Goal: Transaction & Acquisition: Purchase product/service

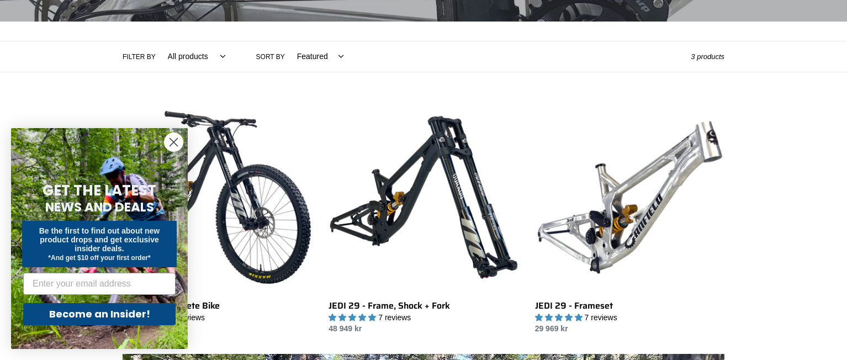
scroll to position [221, 0]
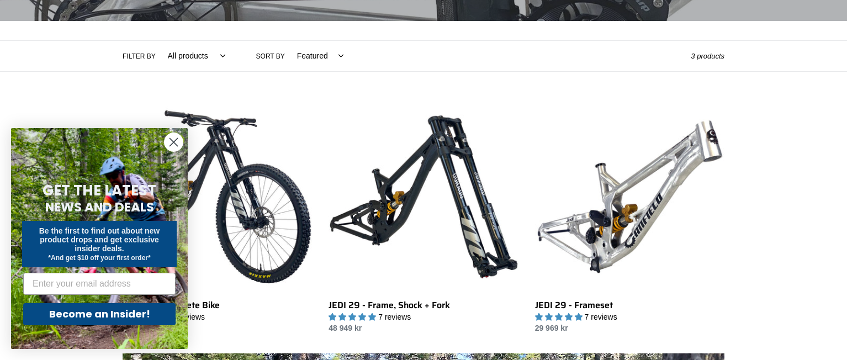
click at [171, 141] on circle "Close dialog" at bounding box center [174, 142] width 18 height 18
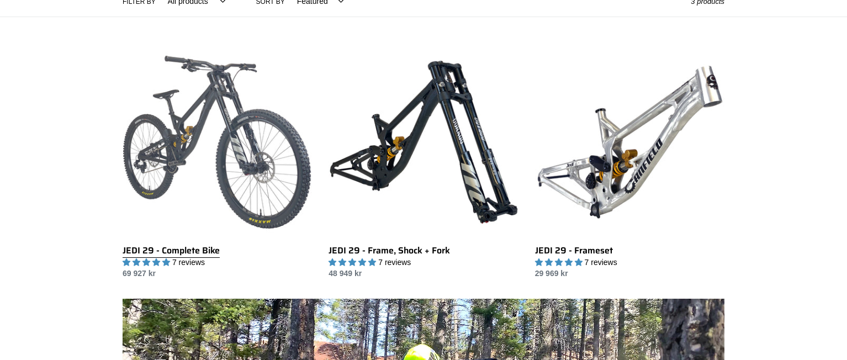
scroll to position [276, 0]
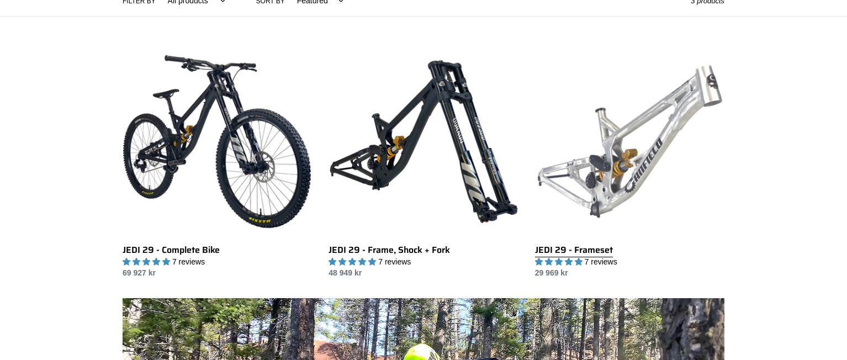
click at [616, 143] on link "JEDI 29 - Frameset" at bounding box center [629, 163] width 189 height 232
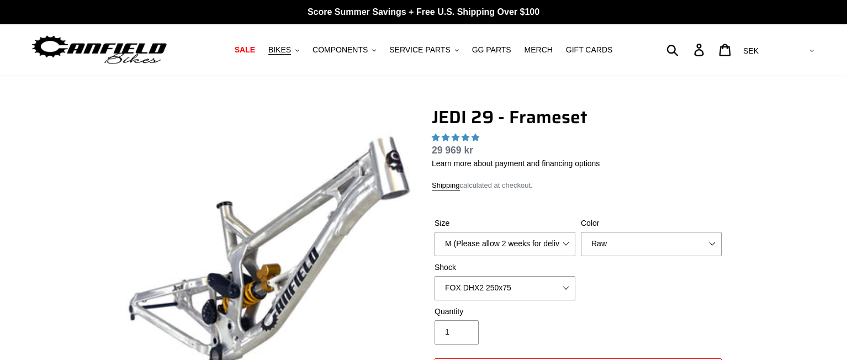
select select "highest-rating"
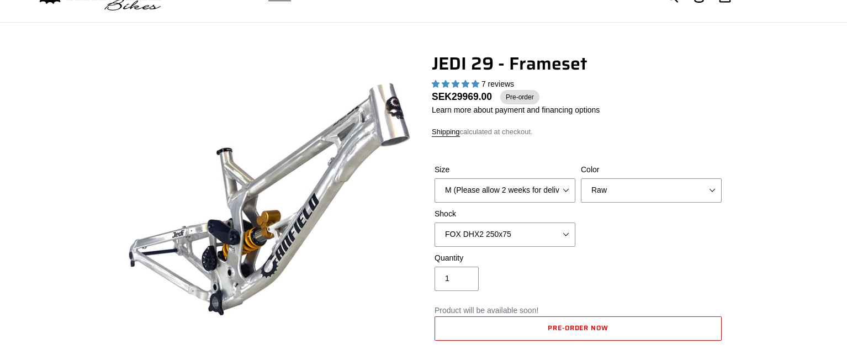
scroll to position [55, 0]
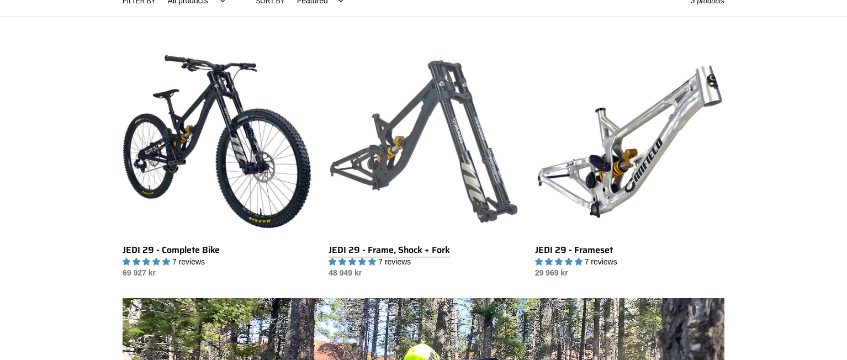
click at [427, 165] on link "JEDI 29 - Frame, Shock + Fork" at bounding box center [423, 163] width 189 height 232
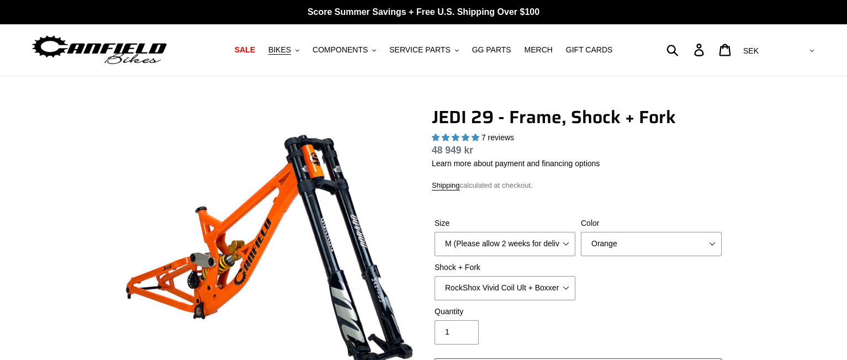
select select "highest-rating"
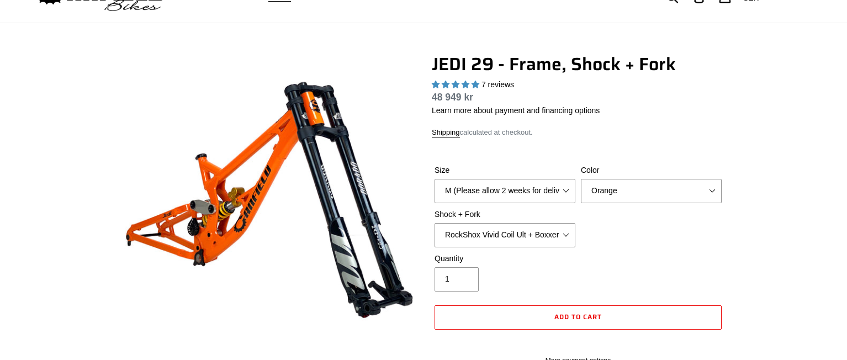
scroll to position [55, 0]
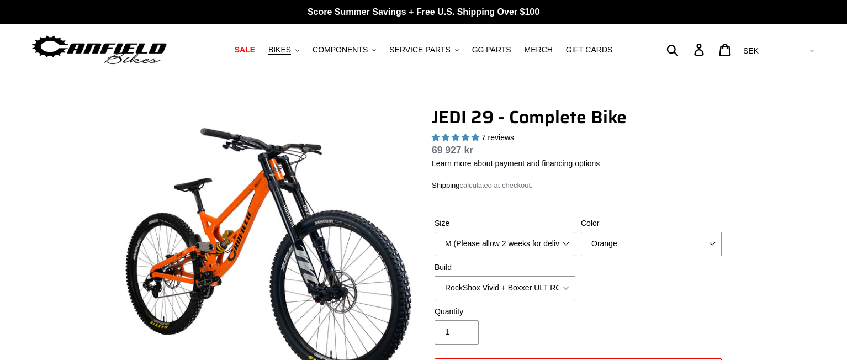
select select "highest-rating"
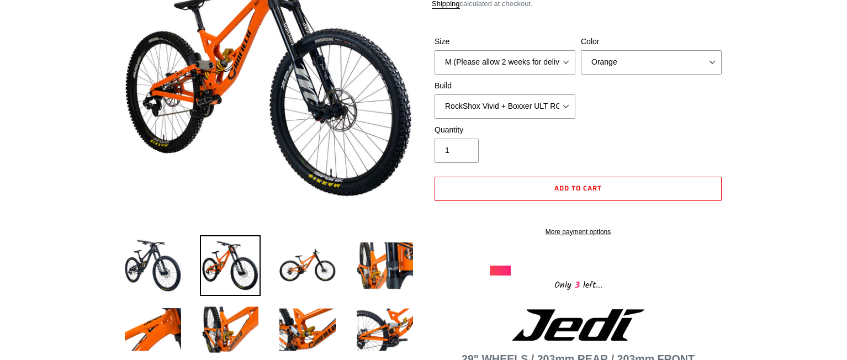
scroll to position [221, 0]
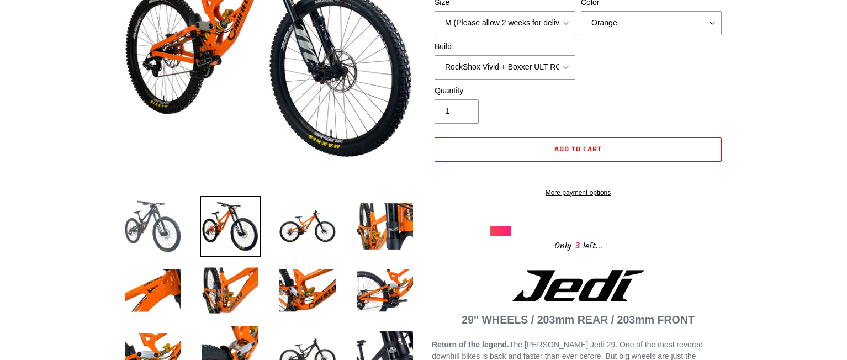
click at [143, 213] on img at bounding box center [153, 226] width 61 height 61
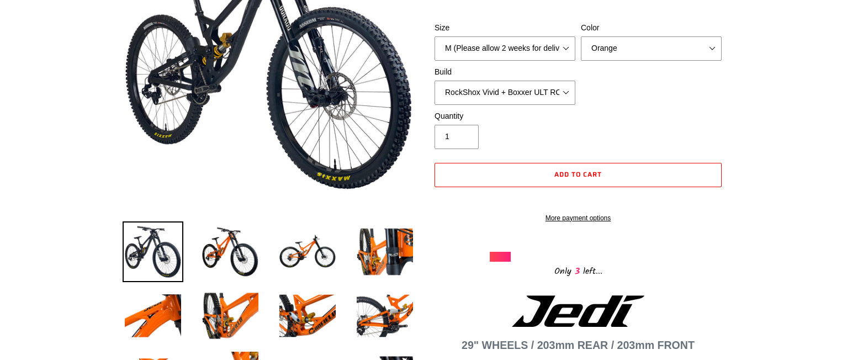
scroll to position [110, 0]
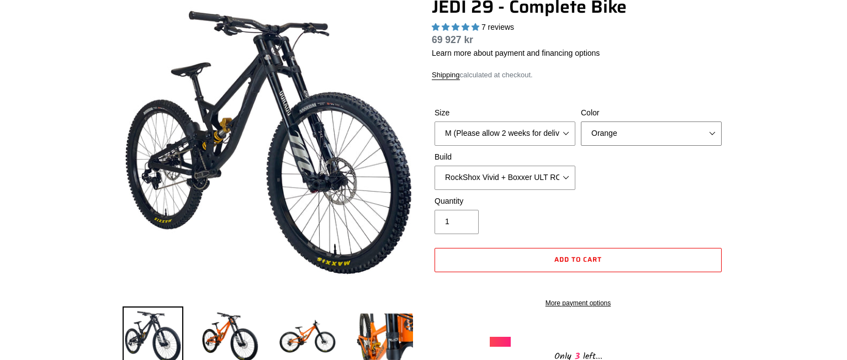
click at [644, 135] on select "Orange Stealth Black Raw" at bounding box center [651, 133] width 141 height 24
click at [581, 121] on select "Orange Stealth Black Raw" at bounding box center [651, 133] width 141 height 24
click at [636, 144] on select "Orange Stealth Black Raw" at bounding box center [651, 133] width 141 height 24
select select "Raw"
click at [581, 121] on select "Orange Stealth Black Raw" at bounding box center [651, 133] width 141 height 24
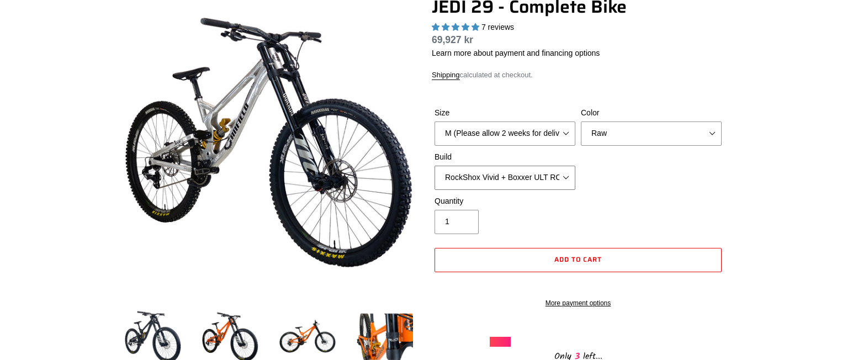
click at [522, 171] on select "RockShox Vivid + Boxxer ULT RC2 C3 200 + SRAM XO RockShox Vivid + Boxxer ULT RC…" at bounding box center [505, 178] width 141 height 24
click at [530, 170] on select "RockShox Vivid + Boxxer ULT RC2 C3 200 + SRAM XO RockShox Vivid + Boxxer ULT RC…" at bounding box center [505, 178] width 141 height 24
click at [527, 134] on select "M (Please allow 2 weeks for delivery) L (Please allow 2 weeks for delivery) XL …" at bounding box center [505, 133] width 141 height 24
select select "XL (Please allow 2 weeks for delivery)"
click at [435, 121] on select "M (Please allow 2 weeks for delivery) L (Please allow 2 weeks for delivery) XL …" at bounding box center [505, 133] width 141 height 24
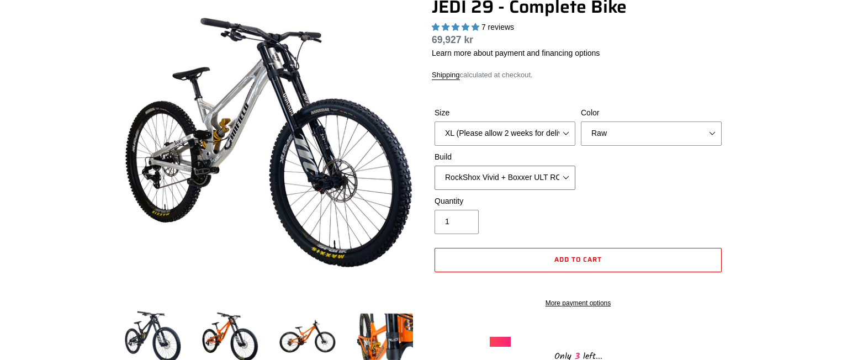
click at [506, 180] on select "RockShox Vivid + Boxxer ULT RC2 C3 200 + SRAM XO RockShox Vivid + Boxxer ULT RC…" at bounding box center [505, 178] width 141 height 24
click at [652, 154] on div "Size M (Please allow 2 weeks for delivery) L (Please allow 2 weeks for delivery…" at bounding box center [578, 151] width 293 height 88
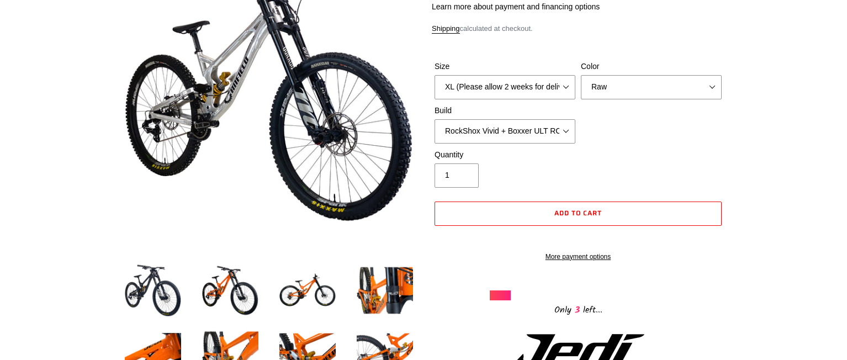
scroll to position [166, 0]
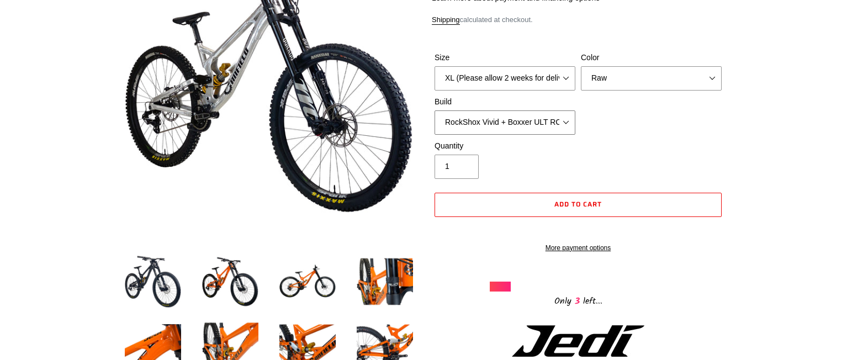
click at [512, 123] on select "RockShox Vivid + Boxxer ULT RC2 C3 200 + SRAM XO RockShox Vivid + Boxxer ULT RC…" at bounding box center [505, 122] width 141 height 24
click at [537, 122] on select "RockShox Vivid + Boxxer ULT RC2 C3 200 + SRAM XO RockShox Vivid + Boxxer ULT RC…" at bounding box center [505, 122] width 141 height 24
click at [484, 110] on div "Build RockShox Vivid + Boxxer ULT RC2 C3 200 + SRAM XO RockShox Vivid + Boxxer …" at bounding box center [505, 115] width 146 height 39
click at [475, 117] on select "RockShox Vivid + Boxxer ULT RC2 C3 200 + SRAM XO RockShox Vivid + Boxxer ULT RC…" at bounding box center [505, 122] width 141 height 24
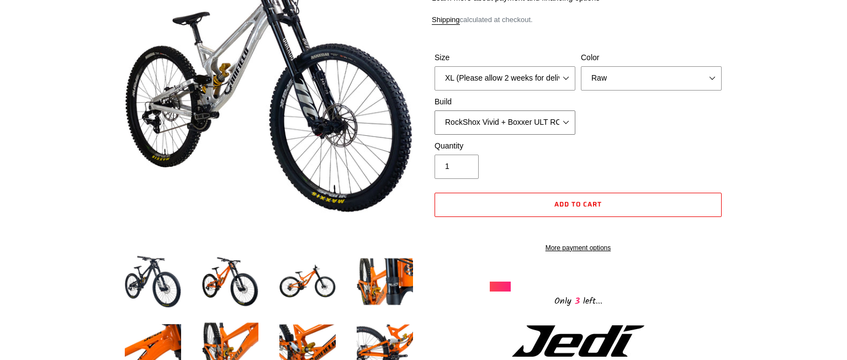
click at [491, 121] on select "RockShox Vivid + Boxxer ULT RC2 C3 200 + SRAM XO RockShox Vivid + Boxxer ULT RC…" at bounding box center [505, 122] width 141 height 24
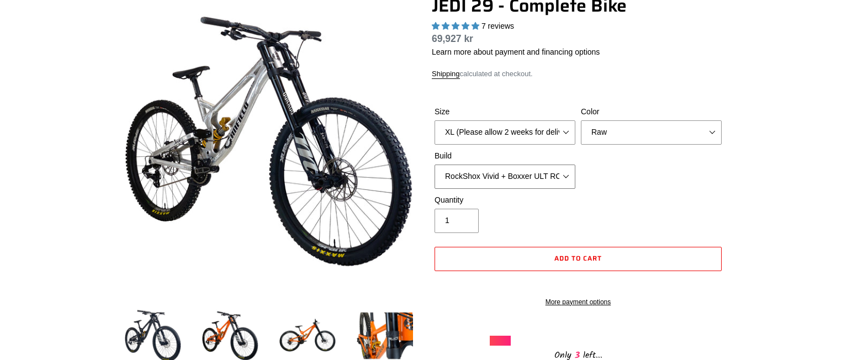
scroll to position [110, 0]
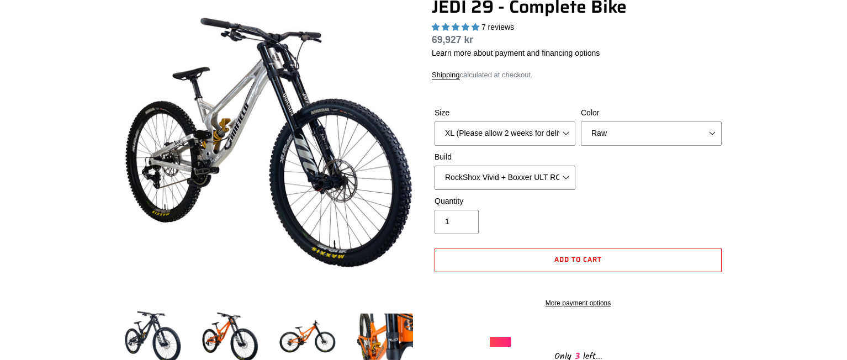
click at [548, 179] on select "RockShox Vivid + Boxxer ULT RC2 C3 200 + SRAM XO RockShox Vivid + Boxxer ULT RC…" at bounding box center [505, 178] width 141 height 24
click at [534, 174] on select "RockShox Vivid + Boxxer ULT RC2 C3 200 + SRAM XO RockShox Vivid + Boxxer ULT RC…" at bounding box center [505, 178] width 141 height 24
drag, startPoint x: 629, startPoint y: 171, endPoint x: 617, endPoint y: 172, distance: 11.6
click at [629, 171] on div "Size M (Please allow 2 weeks for delivery) L (Please allow 2 weeks for delivery…" at bounding box center [578, 151] width 293 height 88
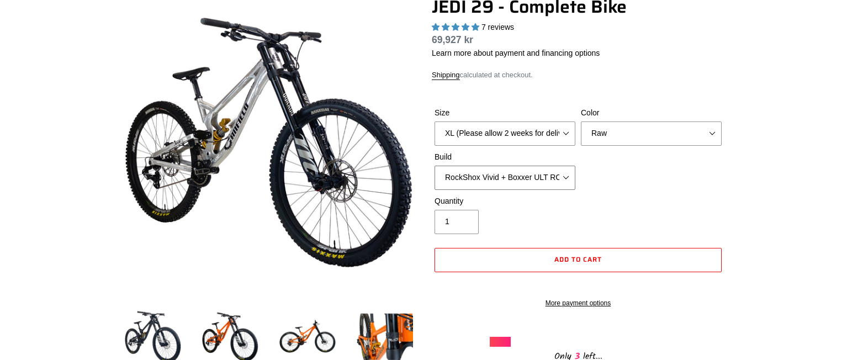
click at [513, 174] on select "RockShox Vivid + Boxxer ULT RC2 C3 200 + SRAM XO RockShox Vivid + Boxxer ULT RC…" at bounding box center [505, 178] width 141 height 24
click at [435, 166] on select "RockShox Vivid + Boxxer ULT RC2 C3 200 + SRAM XO RockShox Vivid + Boxxer ULT RC…" at bounding box center [505, 178] width 141 height 24
click at [511, 179] on select "RockShox Vivid + Boxxer ULT RC2 C3 200 + SRAM XO RockShox Vivid + Boxxer ULT RC…" at bounding box center [505, 178] width 141 height 24
click at [435, 166] on select "RockShox Vivid + Boxxer ULT RC2 C3 200 + SRAM XO RockShox Vivid + Boxxer ULT RC…" at bounding box center [505, 178] width 141 height 24
click at [516, 183] on select "RockShox Vivid + Boxxer ULT RC2 C3 200 + SRAM XO RockShox Vivid + Boxxer ULT RC…" at bounding box center [505, 178] width 141 height 24
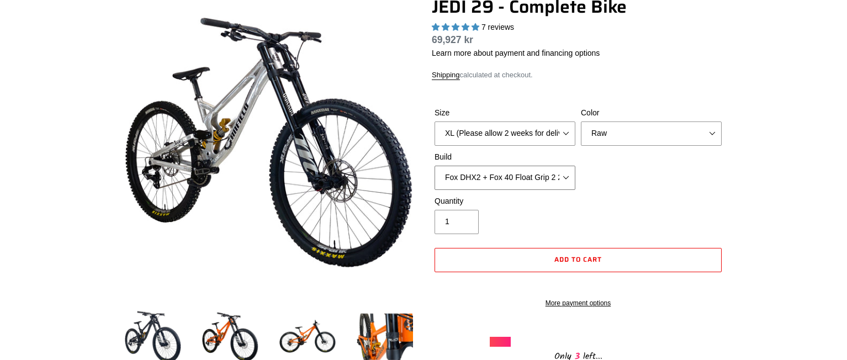
select select "RockShox Vivid + Boxxer ULT RC2 C3 200 + SRAM XO"
click at [435, 166] on select "RockShox Vivid + Boxxer ULT RC2 C3 200 + SRAM XO RockShox Vivid + Boxxer ULT RC…" at bounding box center [505, 178] width 141 height 24
click at [641, 198] on div "Quantity 1" at bounding box center [578, 217] width 293 height 44
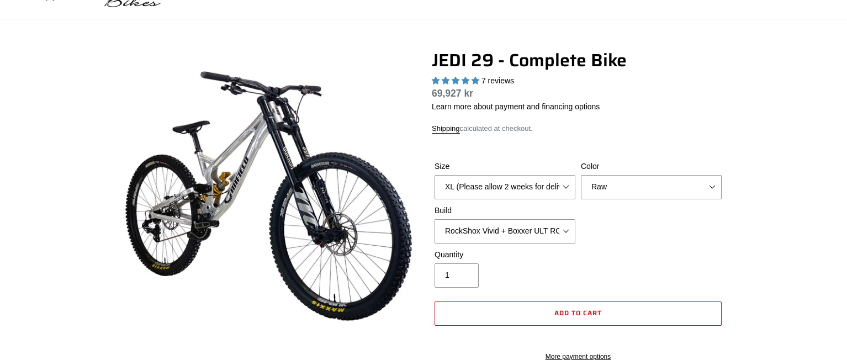
scroll to position [55, 0]
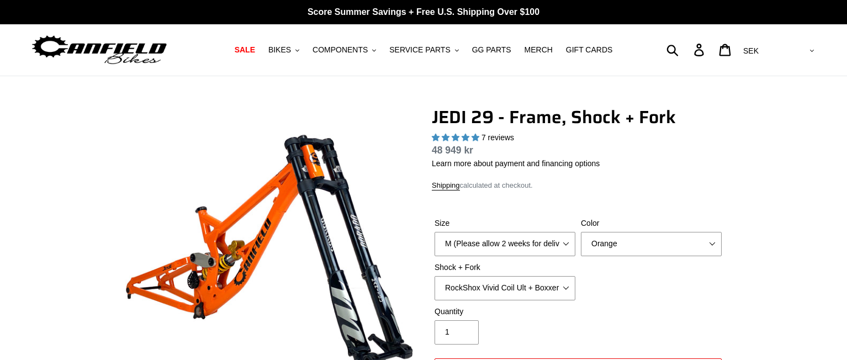
select select "highest-rating"
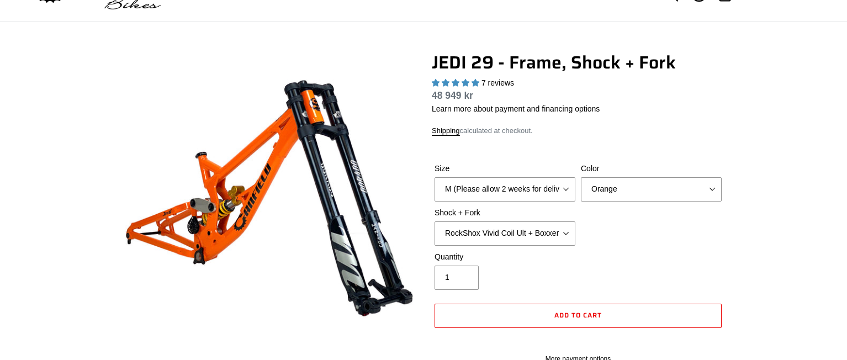
scroll to position [55, 0]
click at [533, 237] on select "RockShox Vivid Coil Ult + Boxxer RC2 C3 Ult Fox DHX2 250x75 + Fox 40 Float Grip…" at bounding box center [505, 233] width 141 height 24
click at [435, 221] on select "RockShox Vivid Coil Ult + Boxxer RC2 C3 Ult Fox DHX2 250x75 + Fox 40 Float Grip…" at bounding box center [505, 233] width 141 height 24
click at [533, 235] on select "RockShox Vivid Coil Ult + Boxxer RC2 C3 Ult Fox DHX2 250x75 + Fox 40 Float Grip…" at bounding box center [505, 233] width 141 height 24
click at [435, 221] on select "RockShox Vivid Coil Ult + Boxxer RC2 C3 Ult Fox DHX2 250x75 + Fox 40 Float Grip…" at bounding box center [505, 233] width 141 height 24
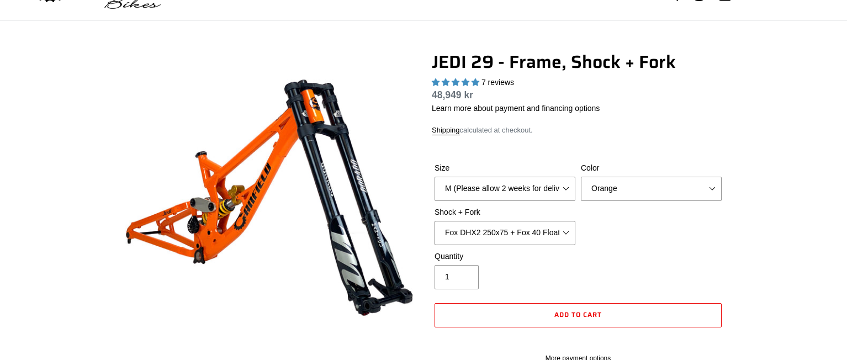
click at [524, 224] on select "RockShox Vivid Coil Ult + Boxxer RC2 C3 Ult Fox DHX2 250x75 + Fox 40 Float Grip…" at bounding box center [505, 233] width 141 height 24
select select "RockShox Vivid Coil Ult + Boxxer RC2 C3 Ult"
click at [435, 221] on select "RockShox Vivid Coil Ult + Boxxer RC2 C3 Ult Fox DHX2 250x75 + Fox 40 Float Grip…" at bounding box center [505, 233] width 141 height 24
click at [520, 222] on select "RockShox Vivid Coil Ult + Boxxer RC2 C3 Ult Fox DHX2 250x75 + Fox 40 Float Grip…" at bounding box center [505, 233] width 141 height 24
click at [519, 235] on select "RockShox Vivid Coil Ult + Boxxer RC2 C3 Ult Fox DHX2 250x75 + Fox 40 Float Grip…" at bounding box center [505, 233] width 141 height 24
